Goal: Information Seeking & Learning: Find specific fact

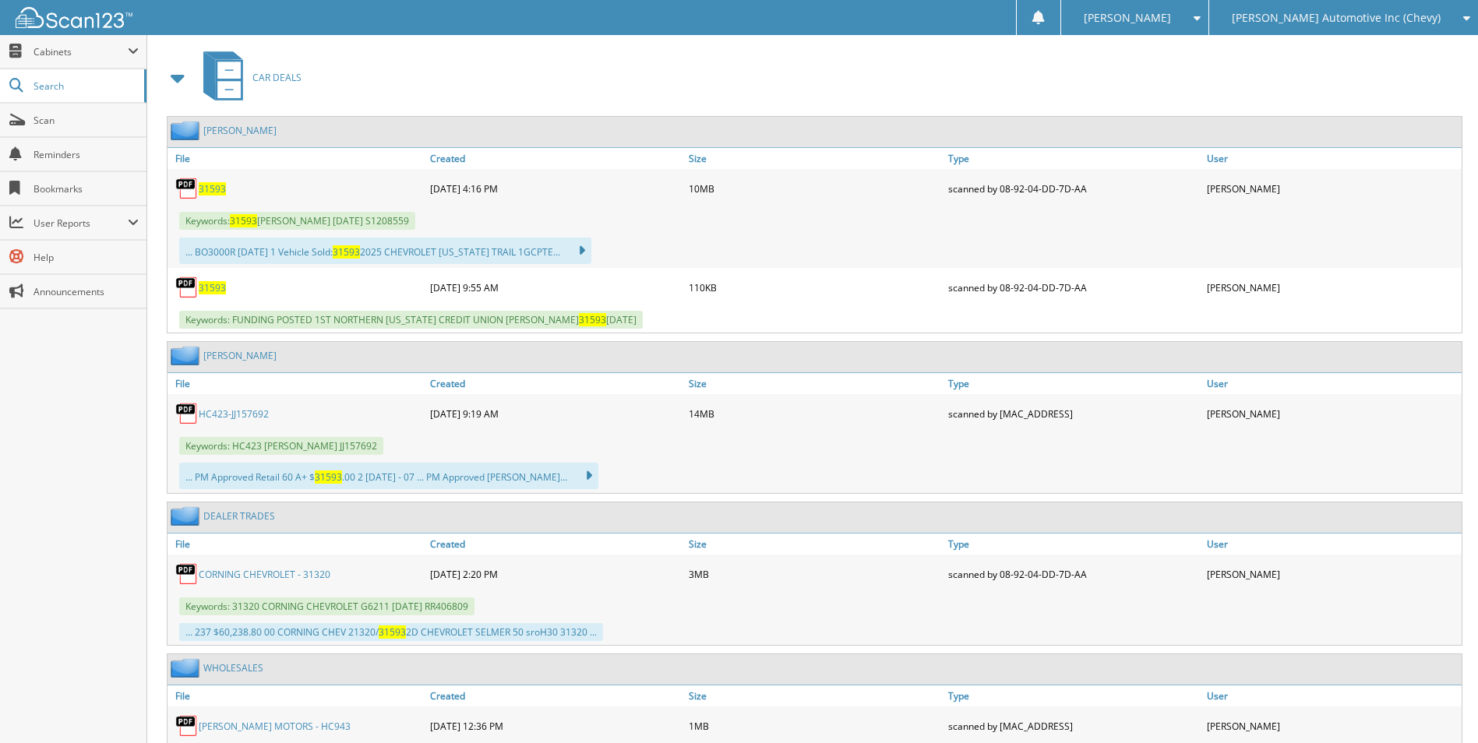
click at [1338, 16] on span "[PERSON_NAME] Automotive Inc (Chevy)" at bounding box center [1336, 17] width 209 height 9
click at [1338, 44] on link "[PERSON_NAME] Motors (Ford)" at bounding box center [1343, 48] width 269 height 27
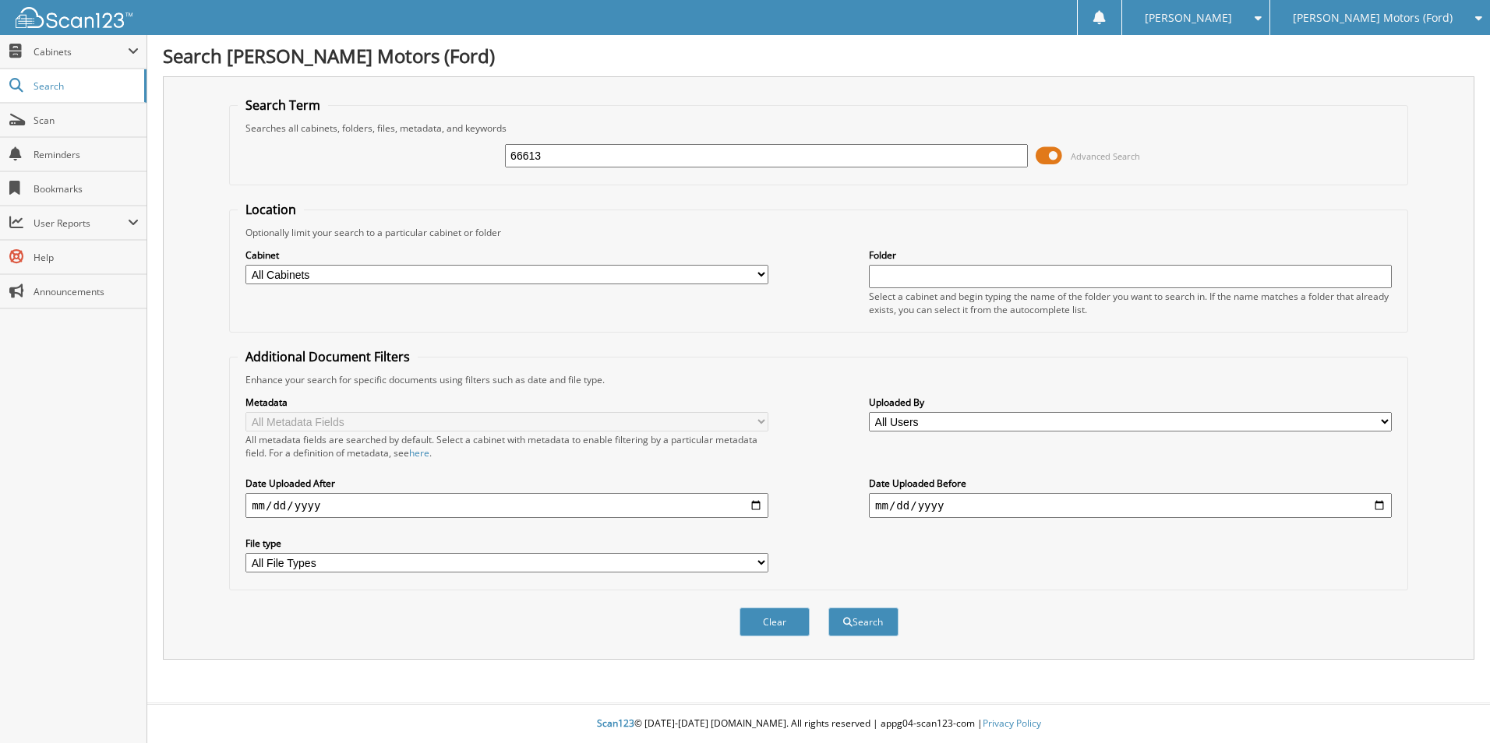
type input "66613"
click at [828, 608] on button "Search" at bounding box center [863, 622] width 70 height 29
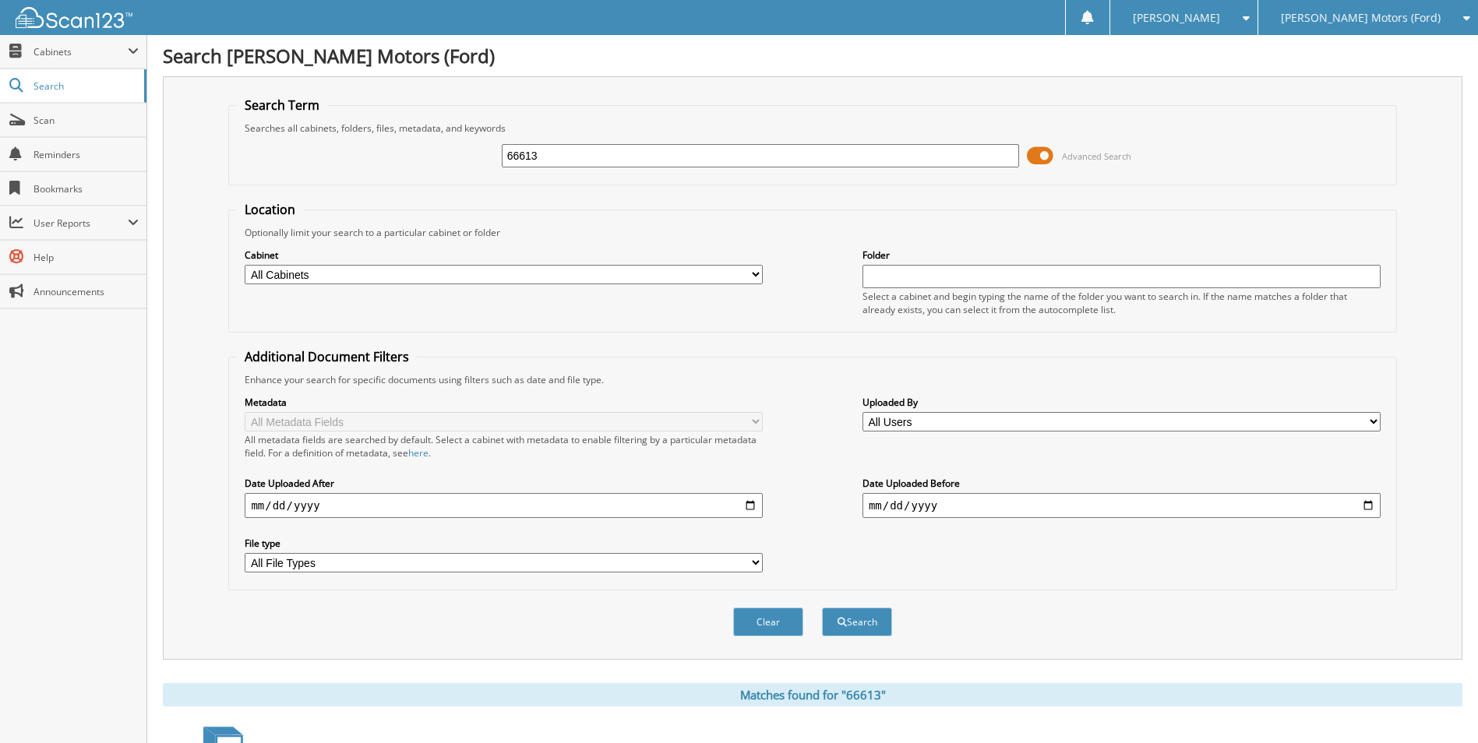
click at [583, 158] on input "66613" at bounding box center [761, 155] width 518 height 23
type input "6"
type input "16613"
click at [822, 608] on button "Search" at bounding box center [857, 622] width 70 height 29
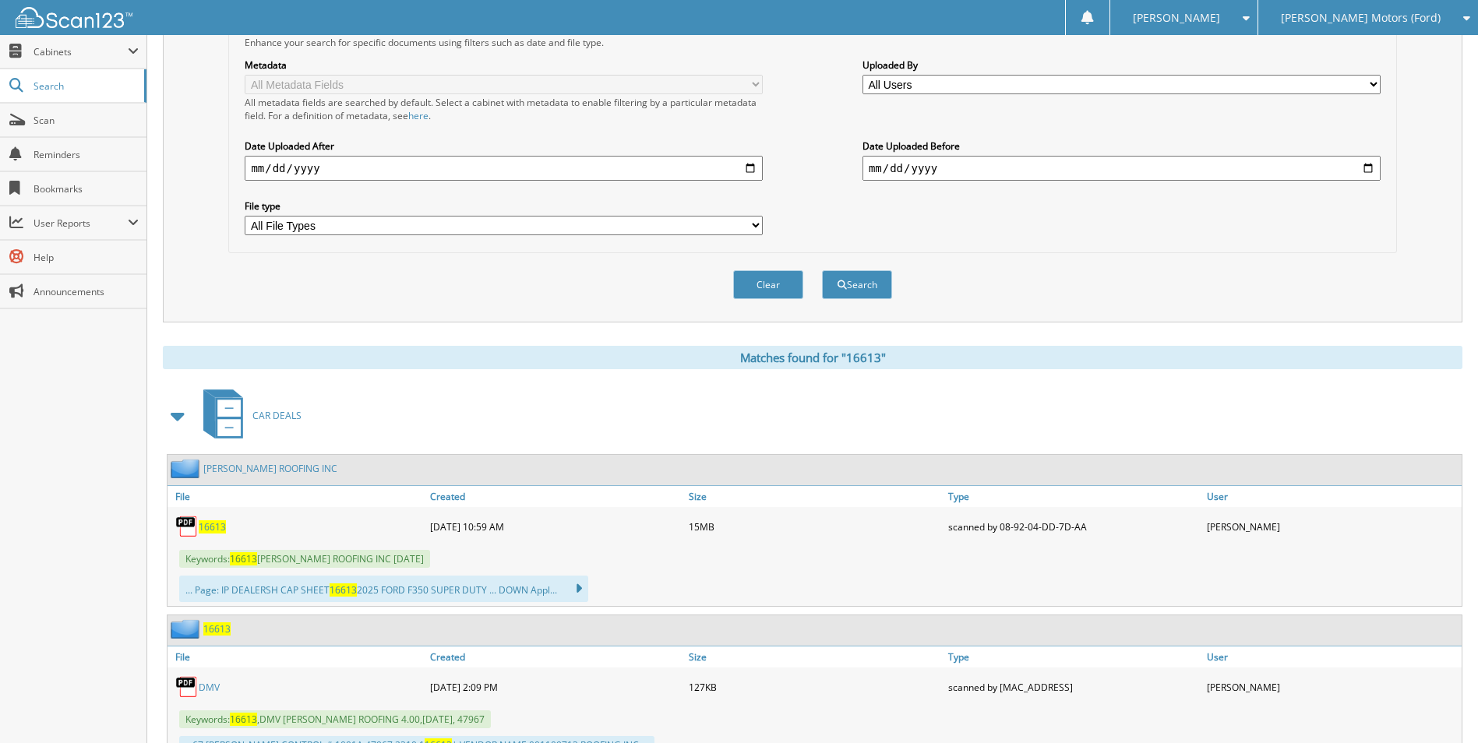
scroll to position [675, 0]
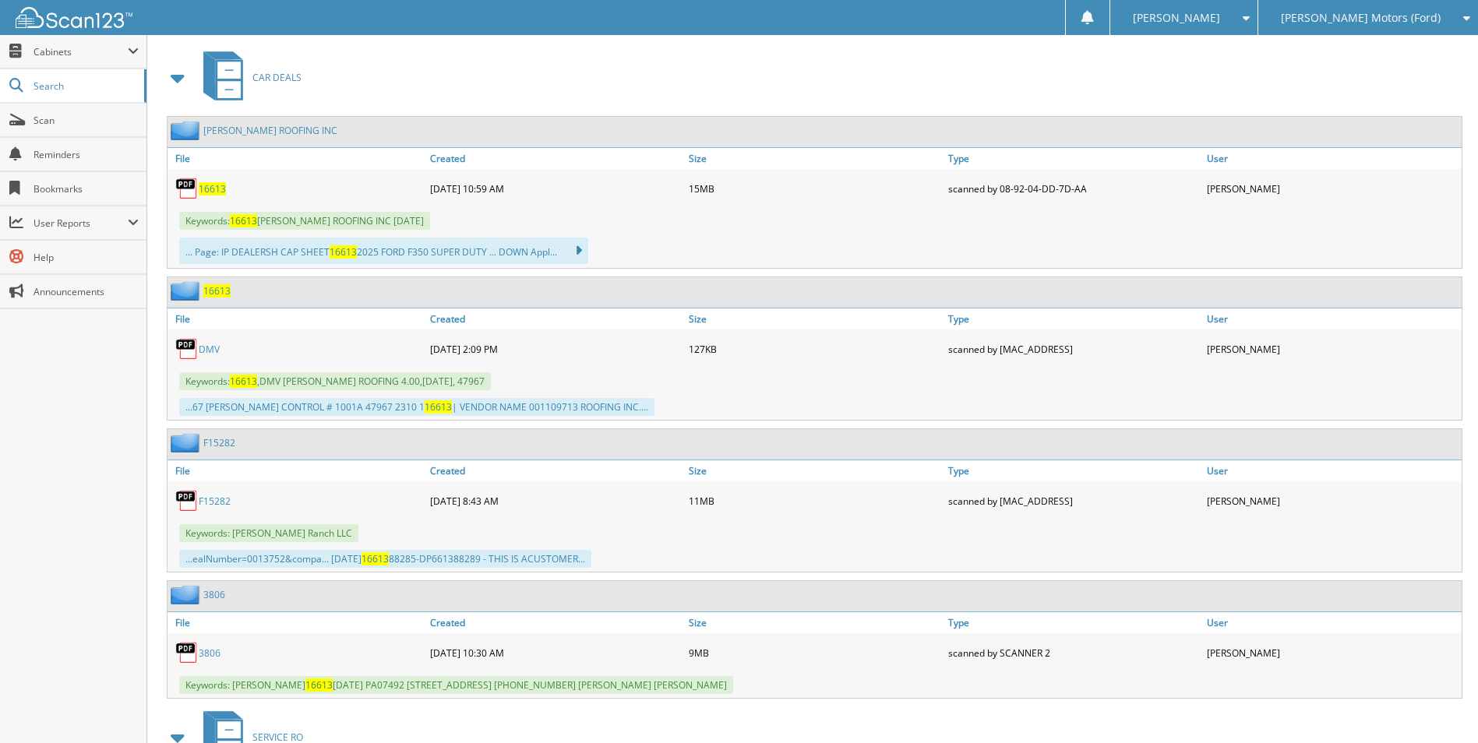
click at [207, 186] on span "16613" at bounding box center [212, 188] width 27 height 13
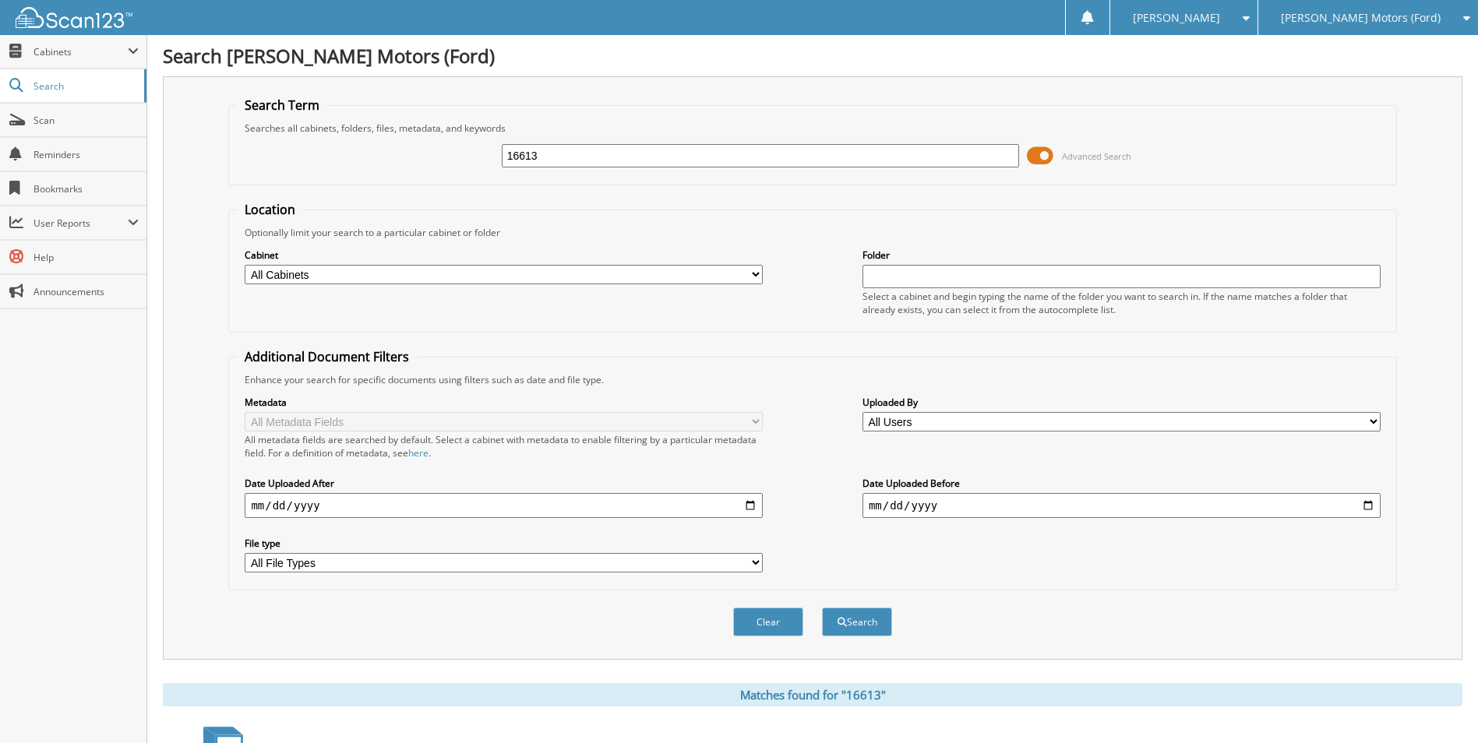
click at [555, 150] on input "16613" at bounding box center [761, 155] width 518 height 23
type input "1"
type input "action asphalt"
click at [822, 608] on button "Search" at bounding box center [857, 622] width 70 height 29
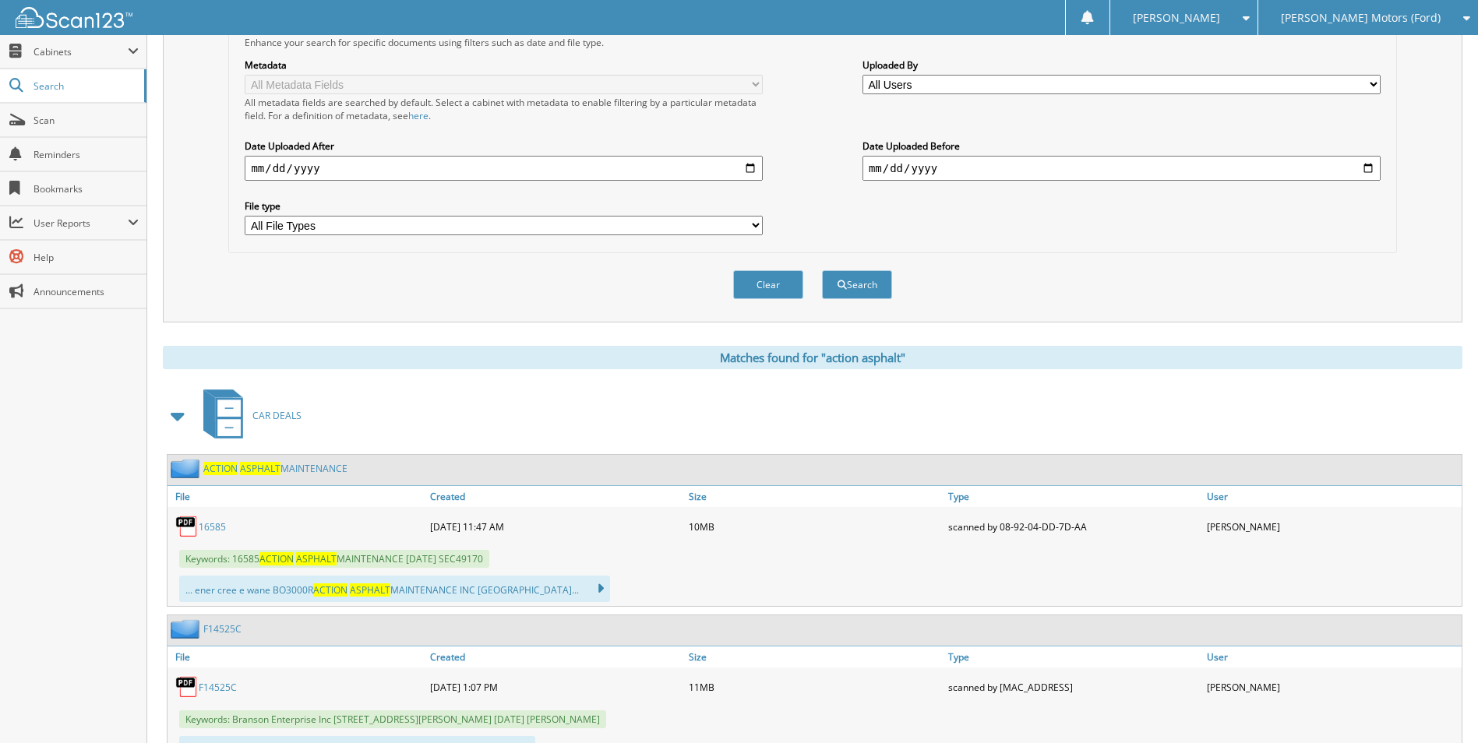
click at [209, 524] on link "16585" at bounding box center [212, 526] width 27 height 13
click at [1383, 711] on div "Keywords: Branson Enterprise Inc 11132 Nelson Bar Road Oroville,CA 95965 02/03/…" at bounding box center [815, 720] width 1294 height 26
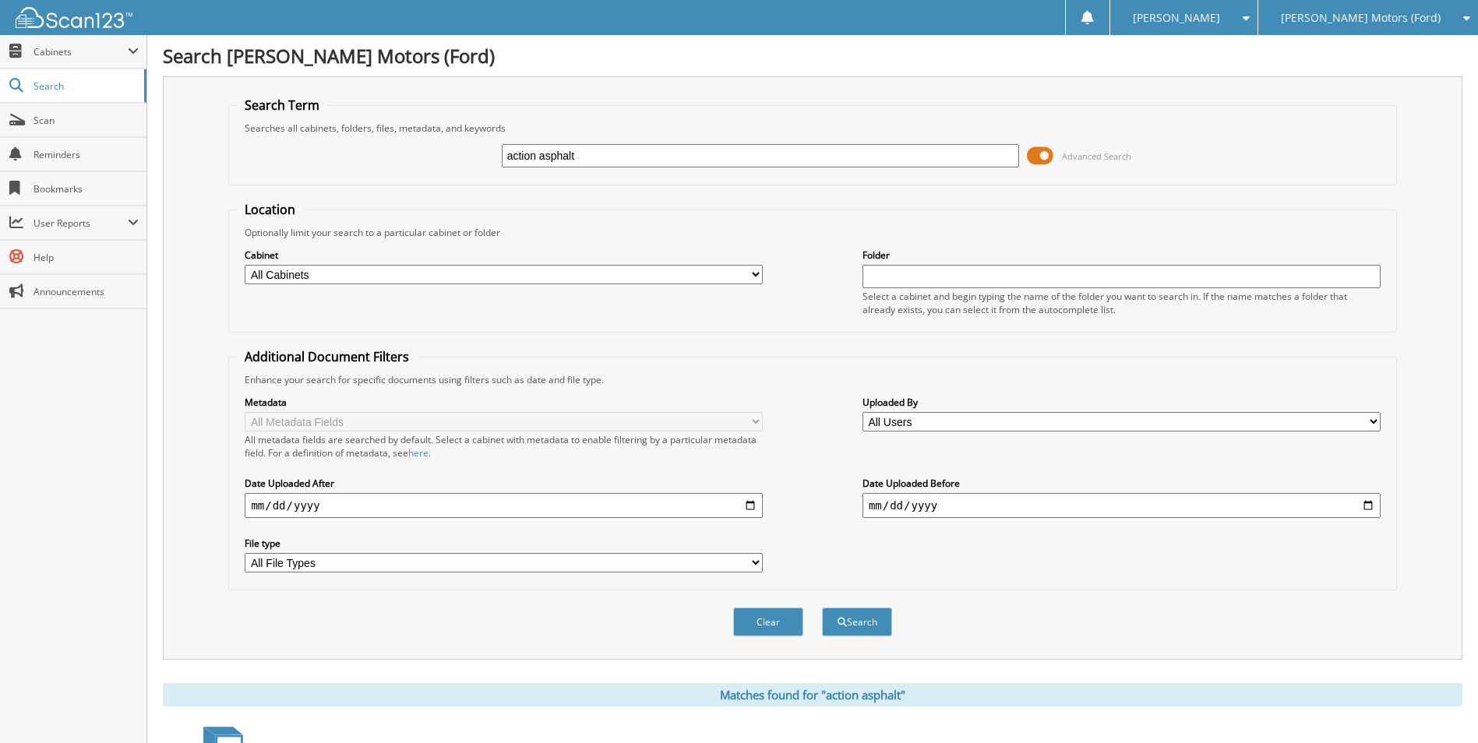
drag, startPoint x: 613, startPoint y: 155, endPoint x: 480, endPoint y: 148, distance: 133.4
click at [480, 148] on div "action asphalt Advanced Search" at bounding box center [812, 156] width 1151 height 42
type input "hd24369"
click at [822, 608] on button "Search" at bounding box center [857, 622] width 70 height 29
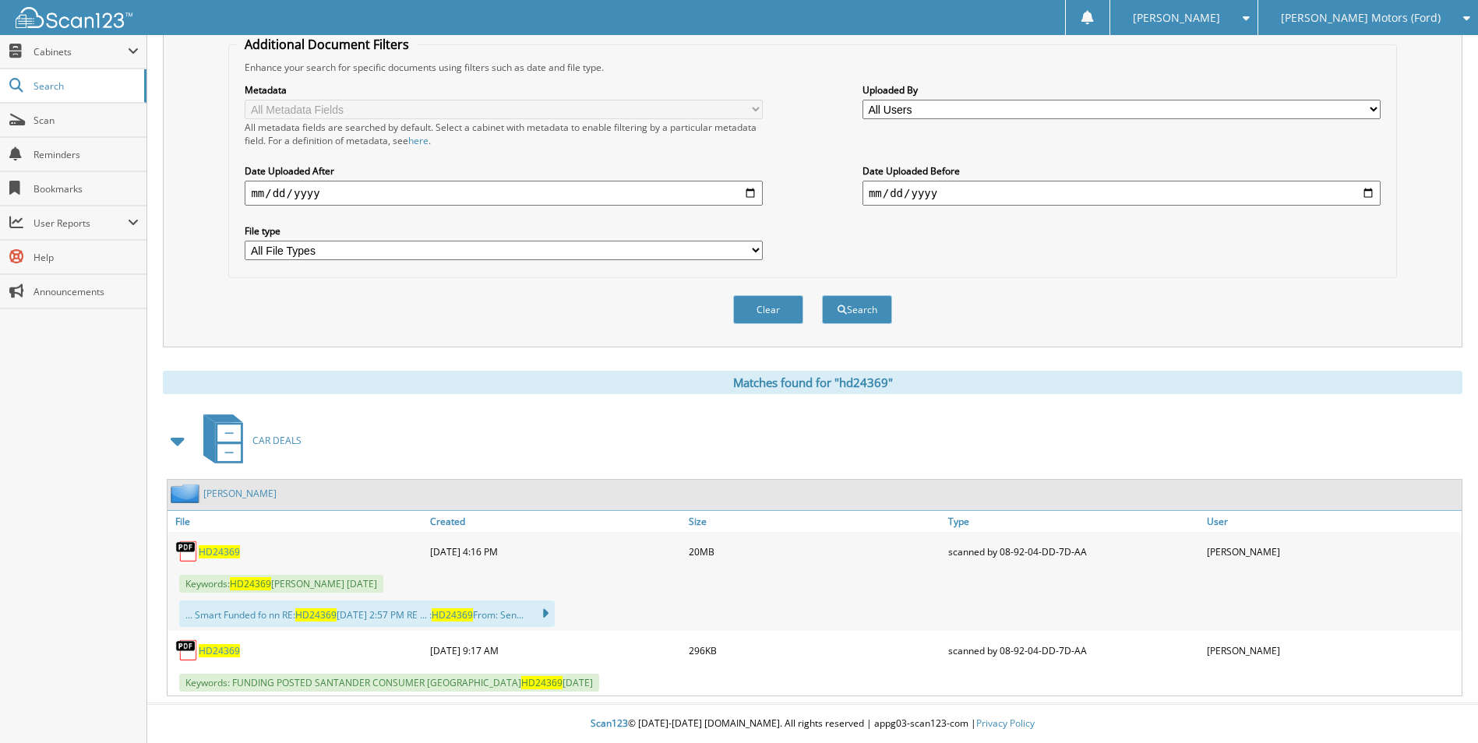
click at [216, 548] on span "HD24369" at bounding box center [219, 551] width 41 height 13
click at [1323, 634] on div "HD24369 [DATE] 9:17 AM 296KB" at bounding box center [815, 650] width 1294 height 39
click at [222, 645] on span "HD24369" at bounding box center [219, 650] width 41 height 13
click at [1279, 668] on div "HD24369 08-26-2025 9:17 AM 296KB" at bounding box center [815, 650] width 1294 height 39
click at [1183, 432] on div "CAR DEALS" at bounding box center [812, 441] width 1299 height 62
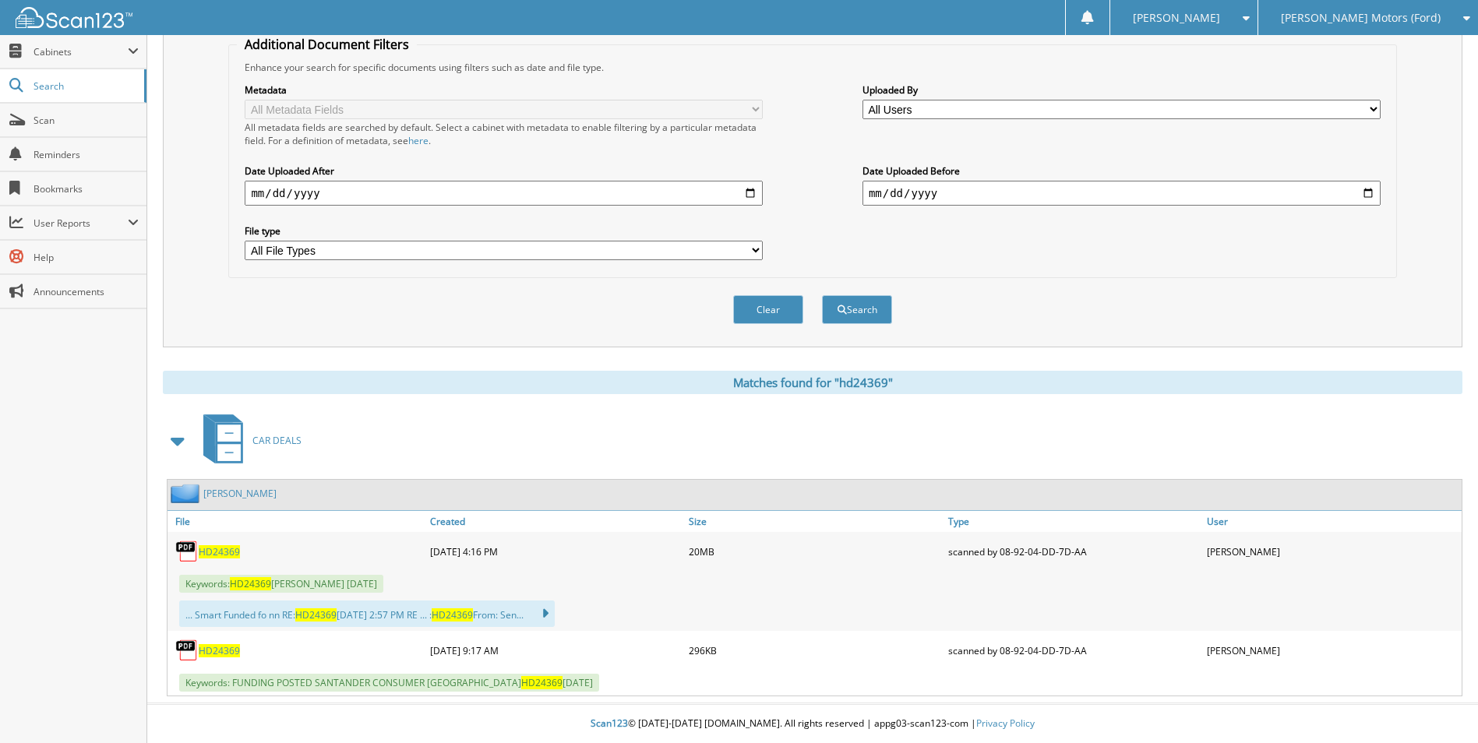
scroll to position [0, 0]
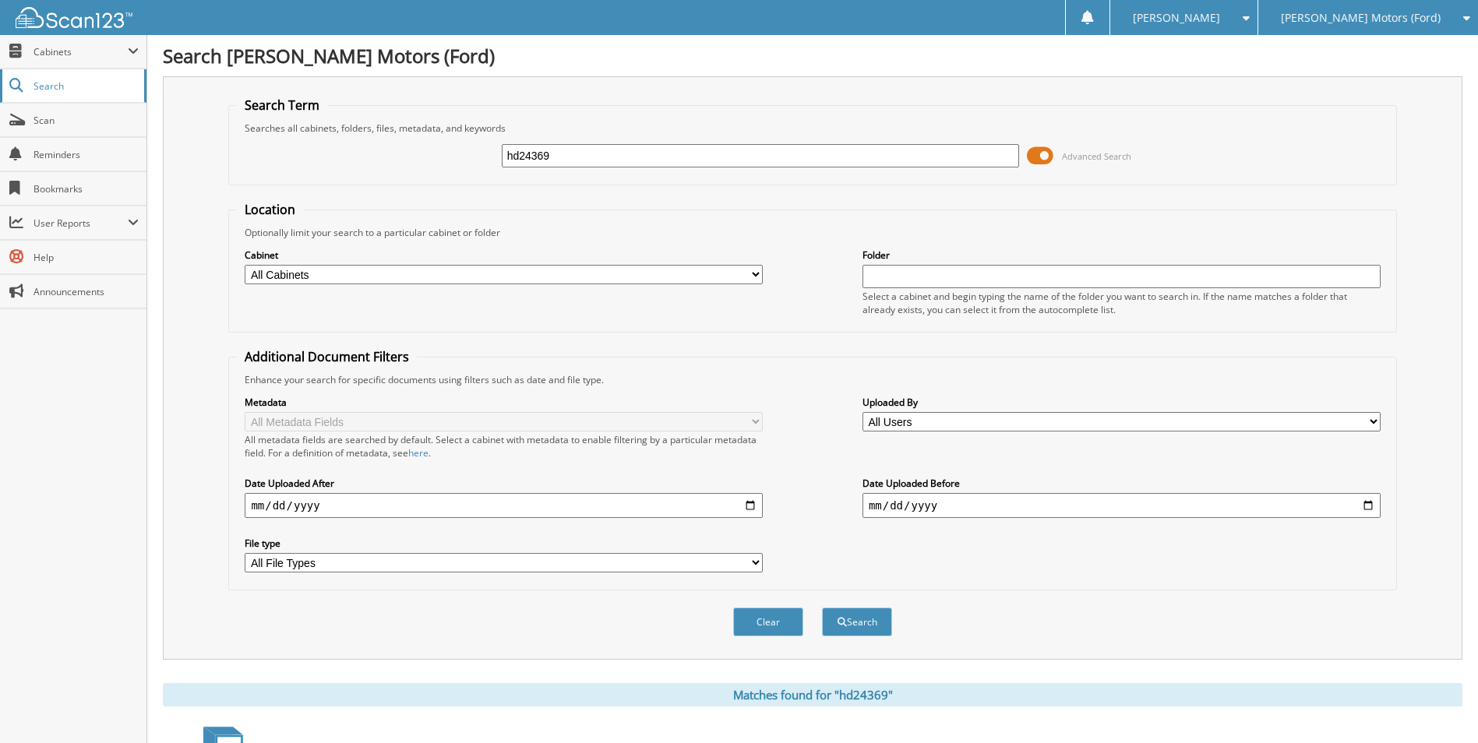
click at [86, 92] on span "Search" at bounding box center [85, 85] width 103 height 13
